Goal: Task Accomplishment & Management: Manage account settings

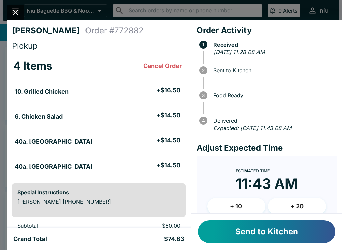
click at [260, 233] on button "Send to Kitchen" at bounding box center [266, 231] width 137 height 23
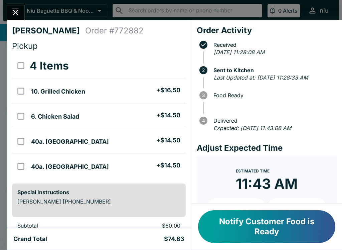
click at [260, 226] on button "Notify Customer Food is Ready" at bounding box center [266, 226] width 137 height 33
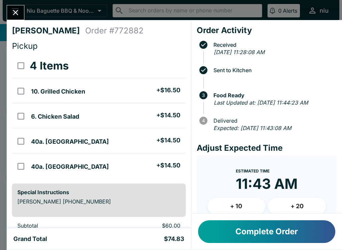
click at [277, 233] on button "Complete Order" at bounding box center [266, 231] width 137 height 23
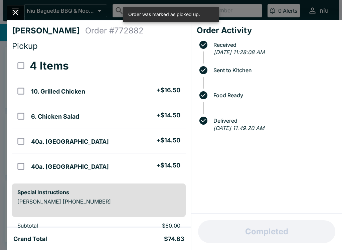
click at [21, 14] on button "Close" at bounding box center [15, 12] width 17 height 14
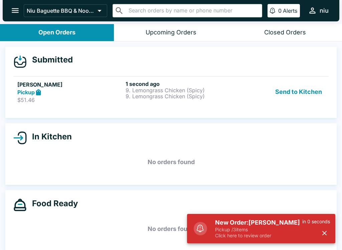
click at [322, 231] on icon "button" at bounding box center [324, 233] width 4 height 4
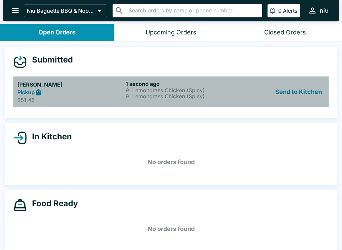
click at [193, 97] on p "9. Lemongrass Chicken (Spicy)" at bounding box center [177, 96] width 105 height 6
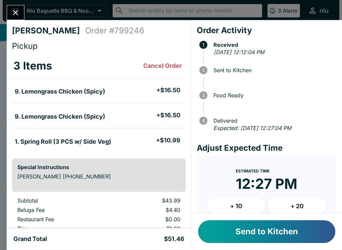
click at [272, 232] on button "Send to Kitchen" at bounding box center [266, 231] width 137 height 23
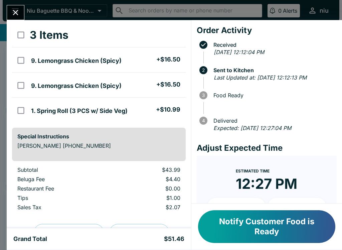
scroll to position [32, 0]
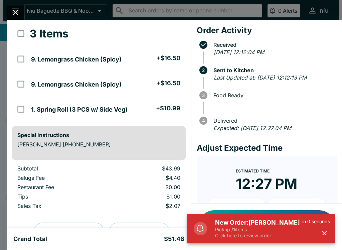
click at [320, 232] on button "button" at bounding box center [324, 232] width 11 height 11
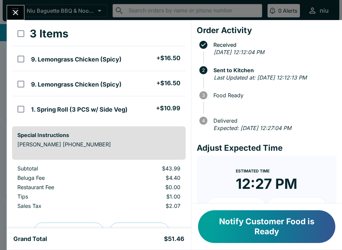
click at [18, 10] on icon "Close" at bounding box center [15, 12] width 9 height 9
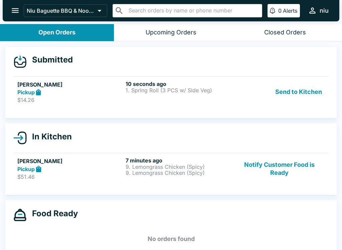
click at [181, 174] on p "9. Lemongrass Chicken (Spicy)" at bounding box center [177, 172] width 105 height 6
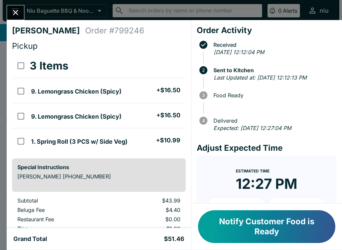
click at [23, 9] on button "Close" at bounding box center [15, 12] width 17 height 14
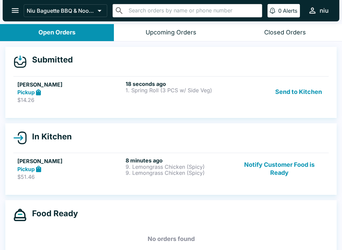
click at [144, 93] on div "18 seconds ago 1. Spring Roll (3 PCS w/ Side Veg)" at bounding box center [177, 91] width 105 height 23
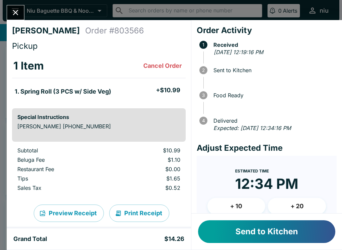
click at [276, 235] on button "Send to Kitchen" at bounding box center [266, 231] width 137 height 23
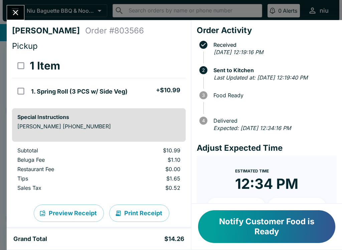
click at [261, 223] on button "Notify Customer Food is Ready" at bounding box center [266, 226] width 137 height 33
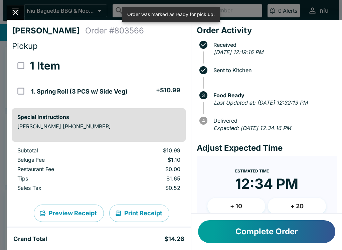
click at [19, 12] on icon "Close" at bounding box center [15, 12] width 9 height 9
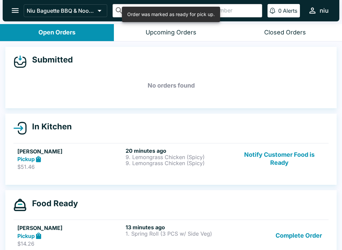
click at [175, 161] on p "9. Lemongrass Chicken (Spicy)" at bounding box center [177, 163] width 105 height 6
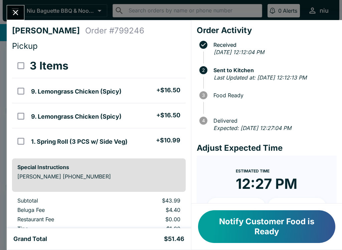
click at [274, 232] on button "Notify Customer Food is Ready" at bounding box center [266, 226] width 137 height 33
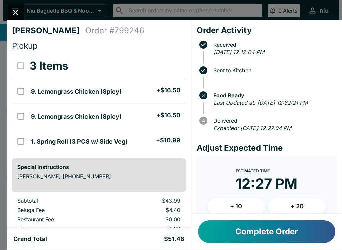
click at [274, 232] on button "Complete Order" at bounding box center [266, 231] width 137 height 23
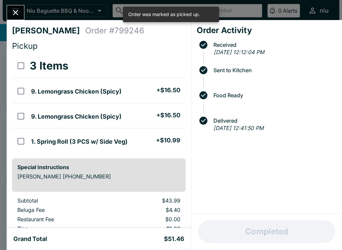
click at [19, 12] on icon "Close" at bounding box center [15, 12] width 9 height 9
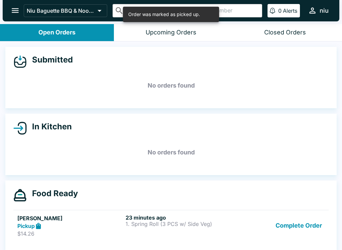
click at [94, 222] on div "Pickup" at bounding box center [69, 226] width 105 height 8
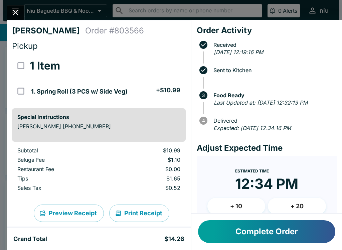
click at [244, 242] on button "Complete Order" at bounding box center [266, 231] width 137 height 23
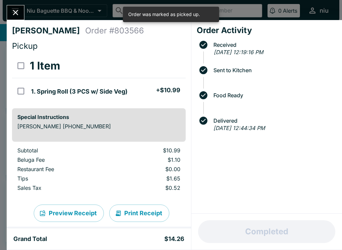
click at [19, 9] on icon "Close" at bounding box center [15, 12] width 9 height 9
